Goal: Ask a question

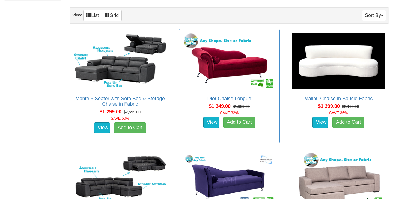
scroll to position [312, 0]
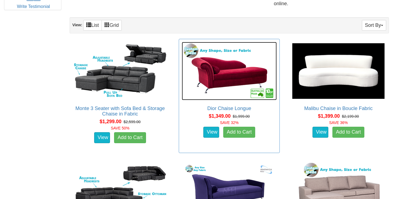
click at [227, 60] on img at bounding box center [229, 71] width 95 height 58
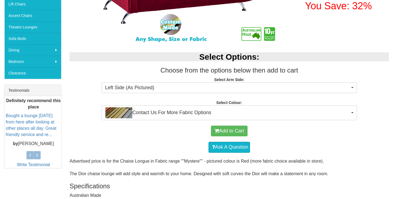
scroll to position [173, 0]
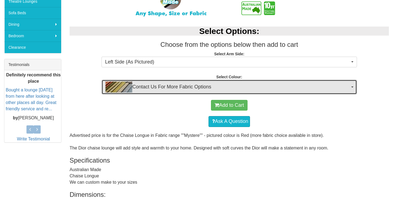
click at [180, 85] on span "Contact Us For More Fabric Options" at bounding box center [227, 86] width 245 height 11
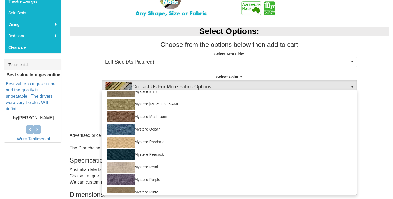
scroll to position [299, 0]
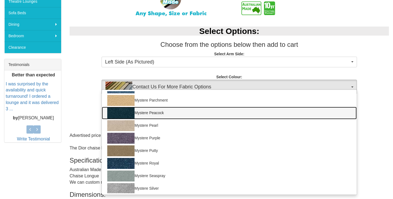
click at [176, 115] on link "Mystere Peacock" at bounding box center [229, 113] width 255 height 13
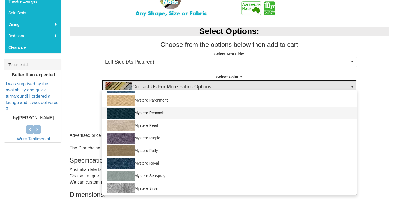
select select "753"
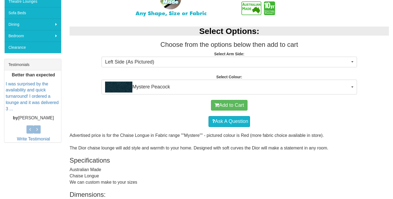
click at [177, 116] on div "Ask A Question" at bounding box center [229, 121] width 314 height 16
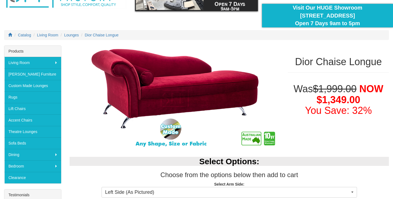
scroll to position [27, 0]
